Goal: Information Seeking & Learning: Learn about a topic

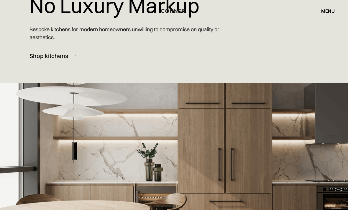
scroll to position [79, 0]
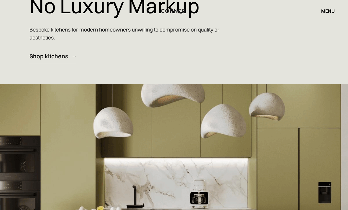
click at [49, 59] on div "Shop kitchens" at bounding box center [49, 56] width 39 height 8
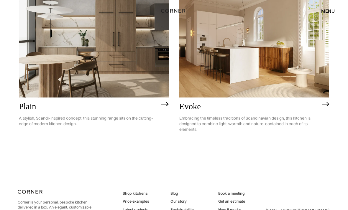
scroll to position [1332, 0]
click at [196, 65] on img at bounding box center [254, 38] width 150 height 120
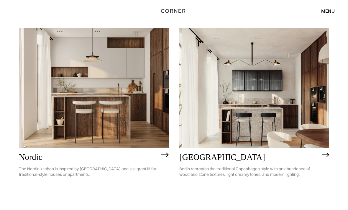
scroll to position [64, 0]
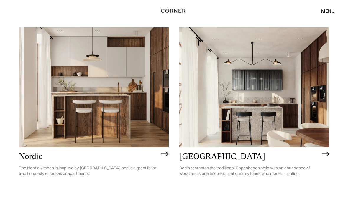
click at [84, 102] on img at bounding box center [94, 88] width 150 height 120
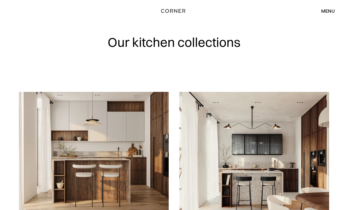
scroll to position [83, 0]
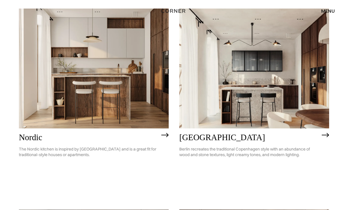
click at [217, 81] on img at bounding box center [254, 69] width 150 height 120
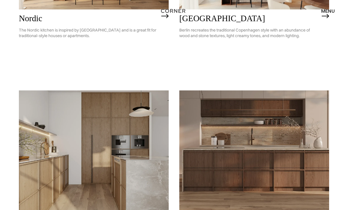
scroll to position [238, 0]
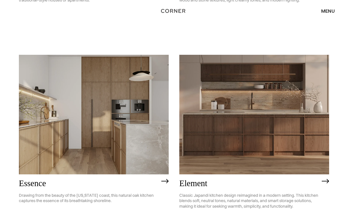
click at [50, 128] on img at bounding box center [94, 115] width 150 height 120
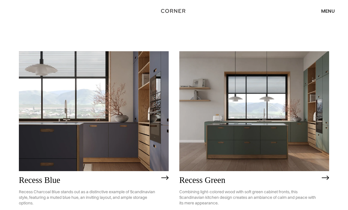
scroll to position [482, 0]
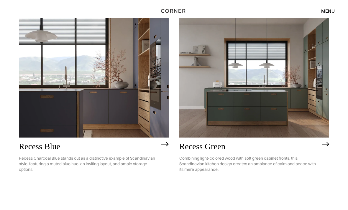
click at [59, 121] on img at bounding box center [94, 78] width 150 height 120
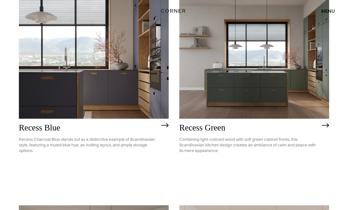
click at [230, 92] on img at bounding box center [254, 59] width 150 height 120
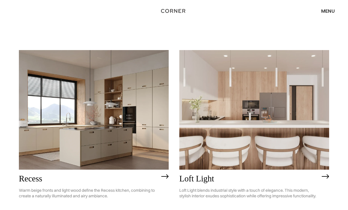
scroll to position [716, 0]
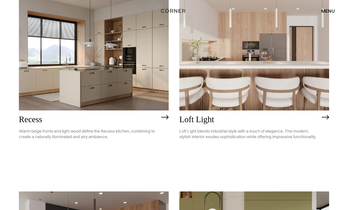
click at [55, 97] on img at bounding box center [94, 51] width 150 height 120
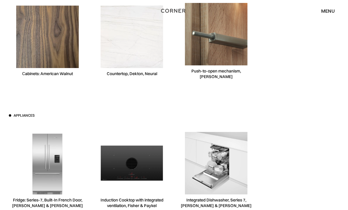
scroll to position [1473, 0]
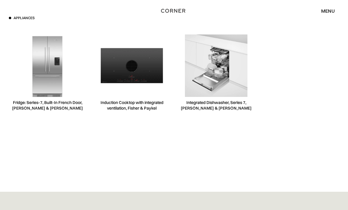
click at [10, 94] on div "Fridge: Series-7, Built-In French Door, Fisher & Paykel" at bounding box center [47, 73] width 77 height 91
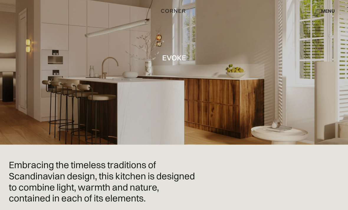
scroll to position [0, 0]
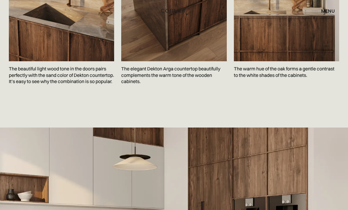
scroll to position [916, 0]
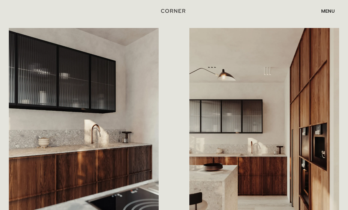
scroll to position [590, 0]
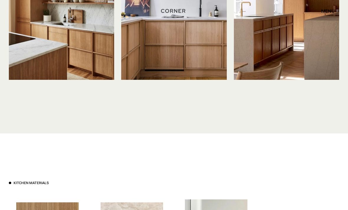
scroll to position [1339, 0]
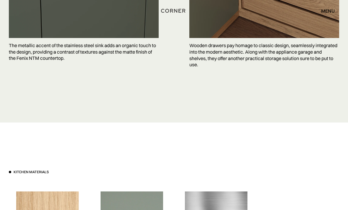
scroll to position [1573, 0]
